Goal: Task Accomplishment & Management: Complete application form

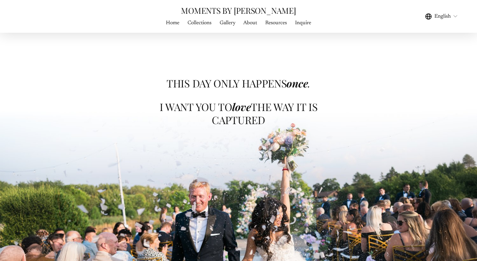
click at [300, 24] on link "Inquire" at bounding box center [303, 23] width 16 height 9
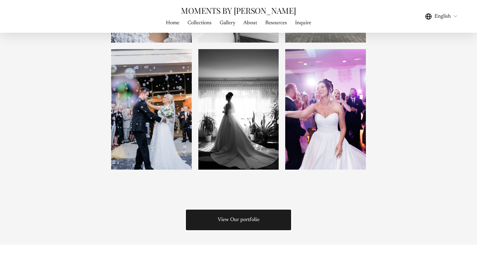
scroll to position [757, 0]
